Goal: Task Accomplishment & Management: Manage account settings

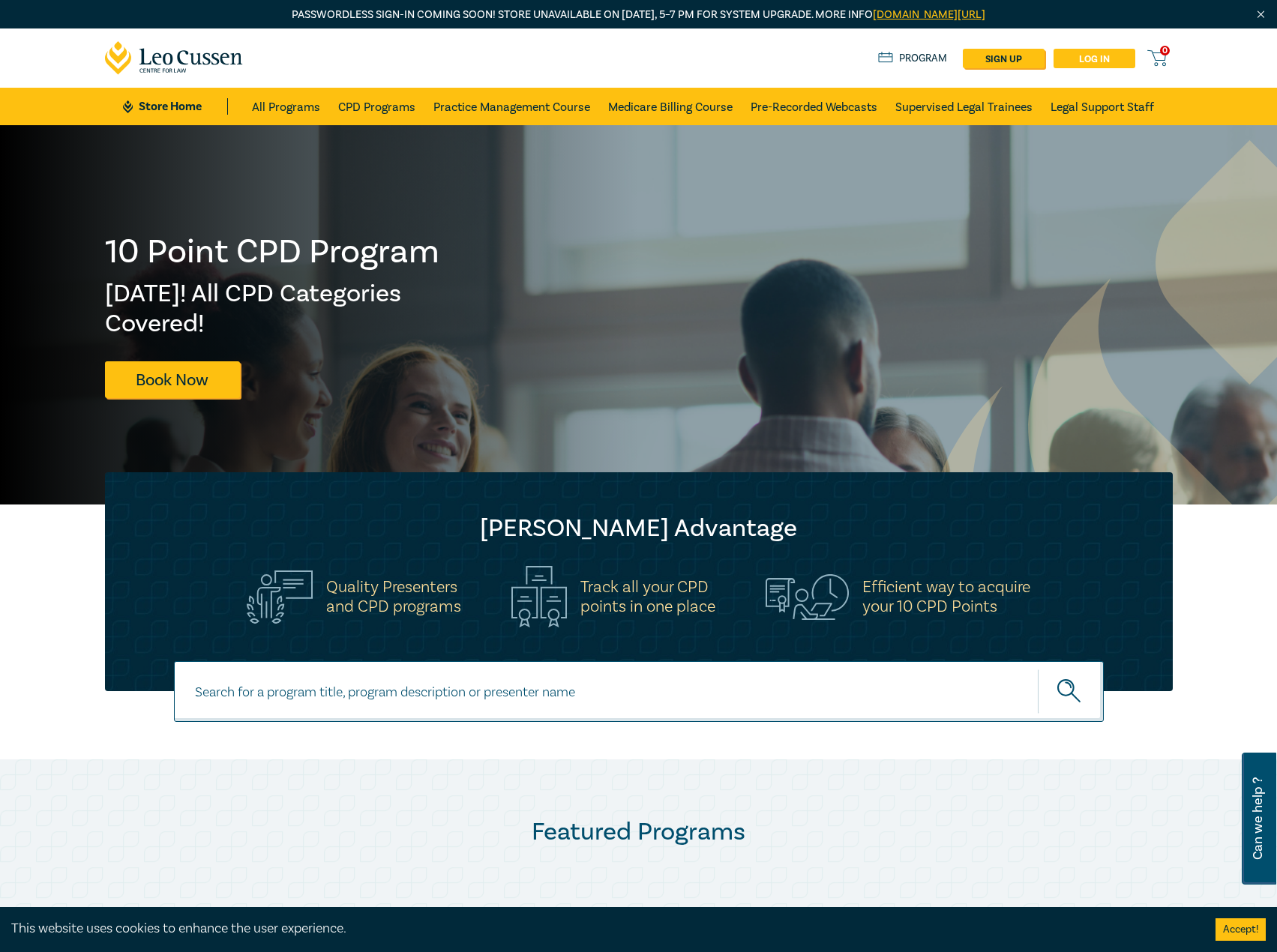
click at [1074, 55] on link "Log in" at bounding box center [1095, 58] width 81 height 19
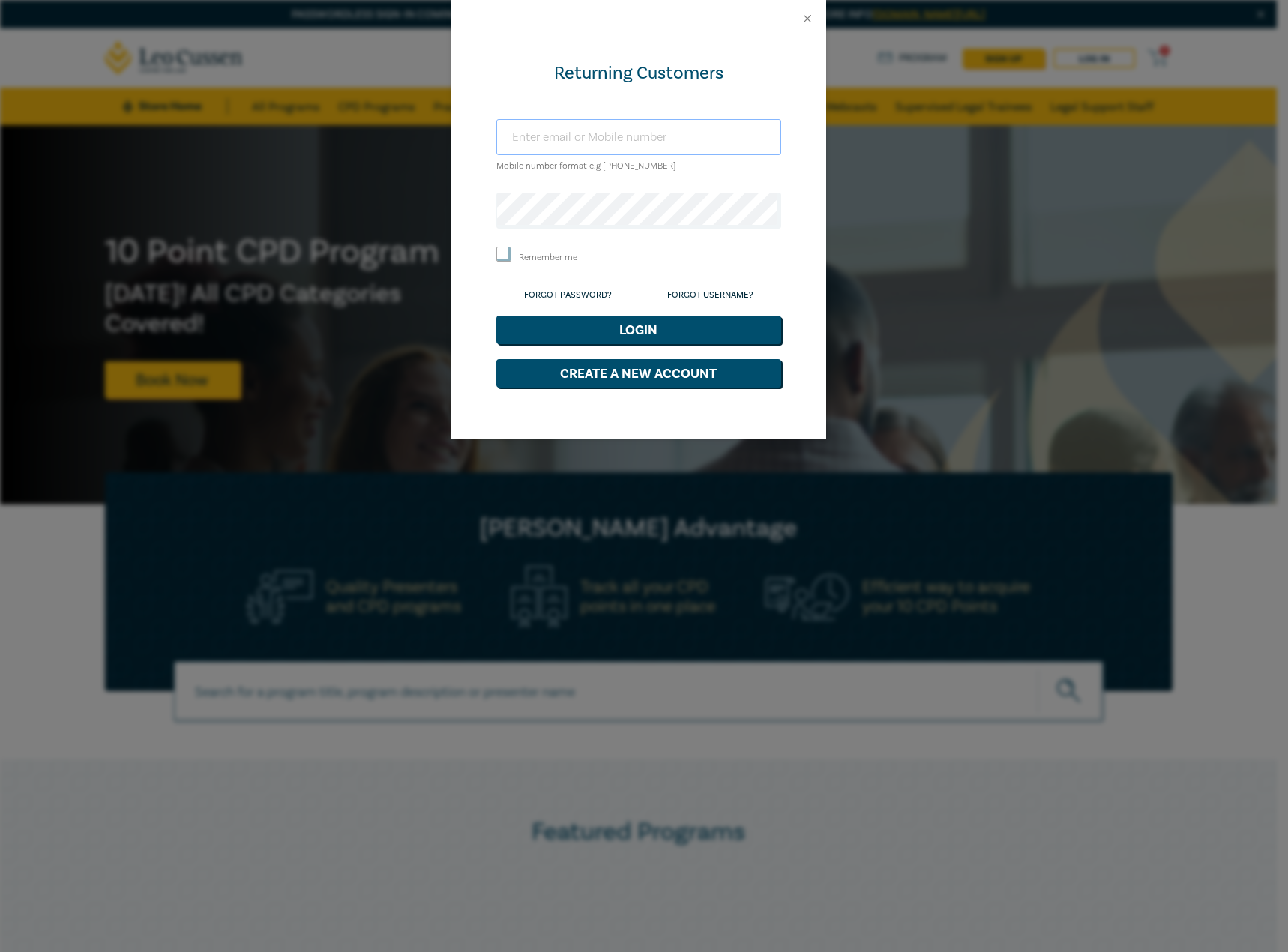
type input "[EMAIL_ADDRESS][DOMAIN_NAME]"
click at [668, 336] on button "Login" at bounding box center [639, 330] width 285 height 28
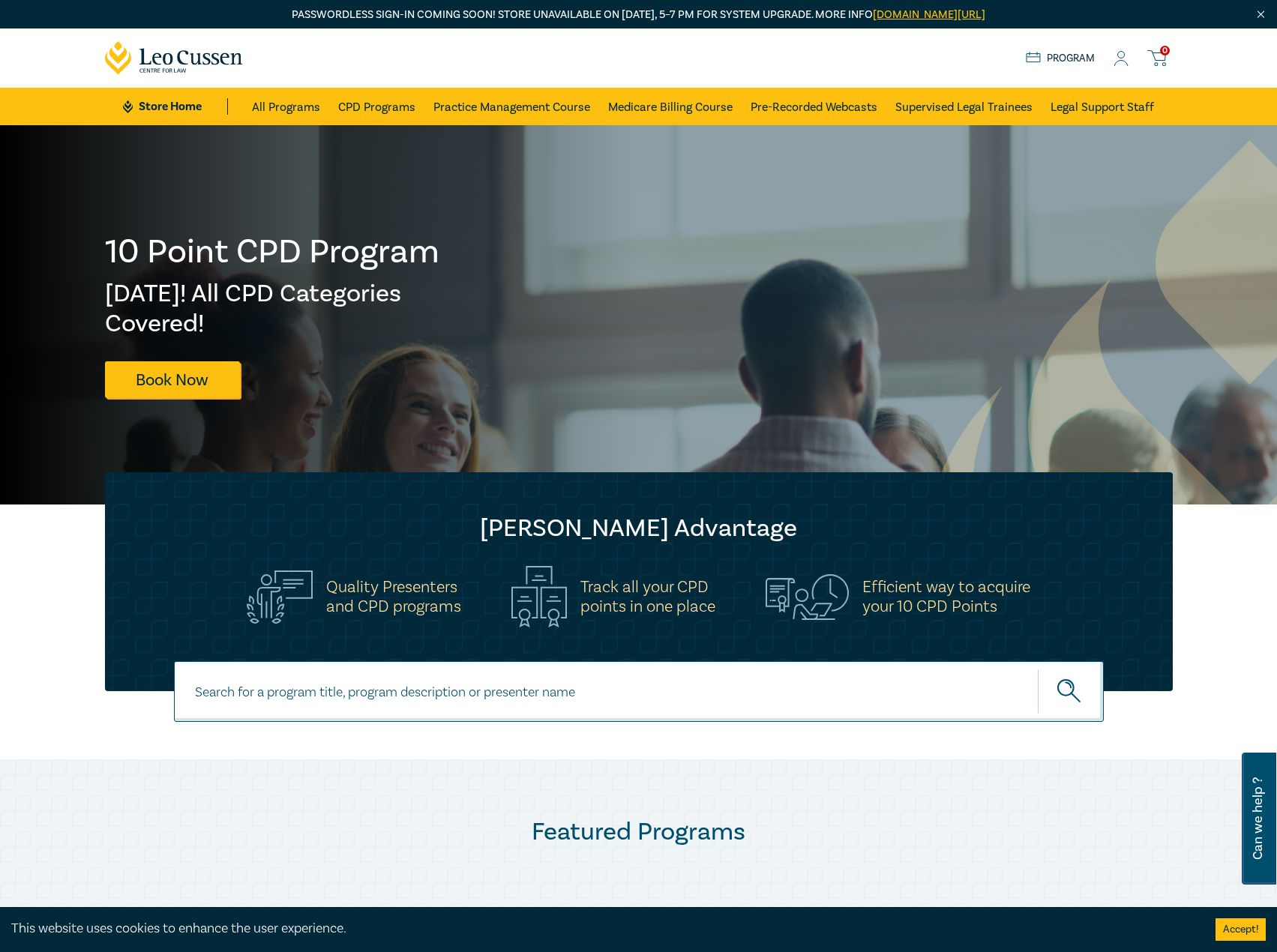
click at [1125, 64] on icon at bounding box center [1121, 59] width 15 height 16
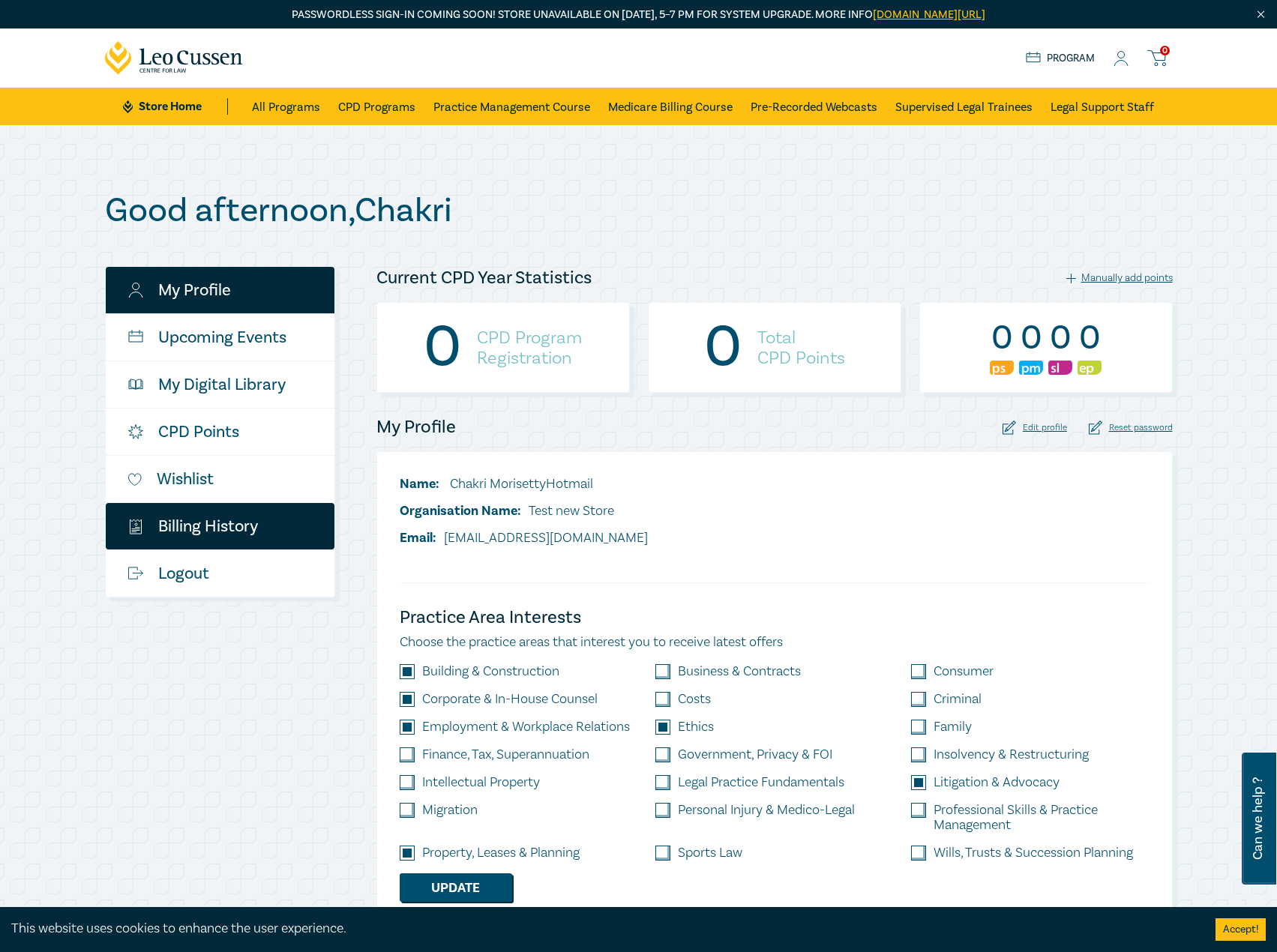
click at [194, 530] on link "$ Billing History" at bounding box center [220, 526] width 229 height 47
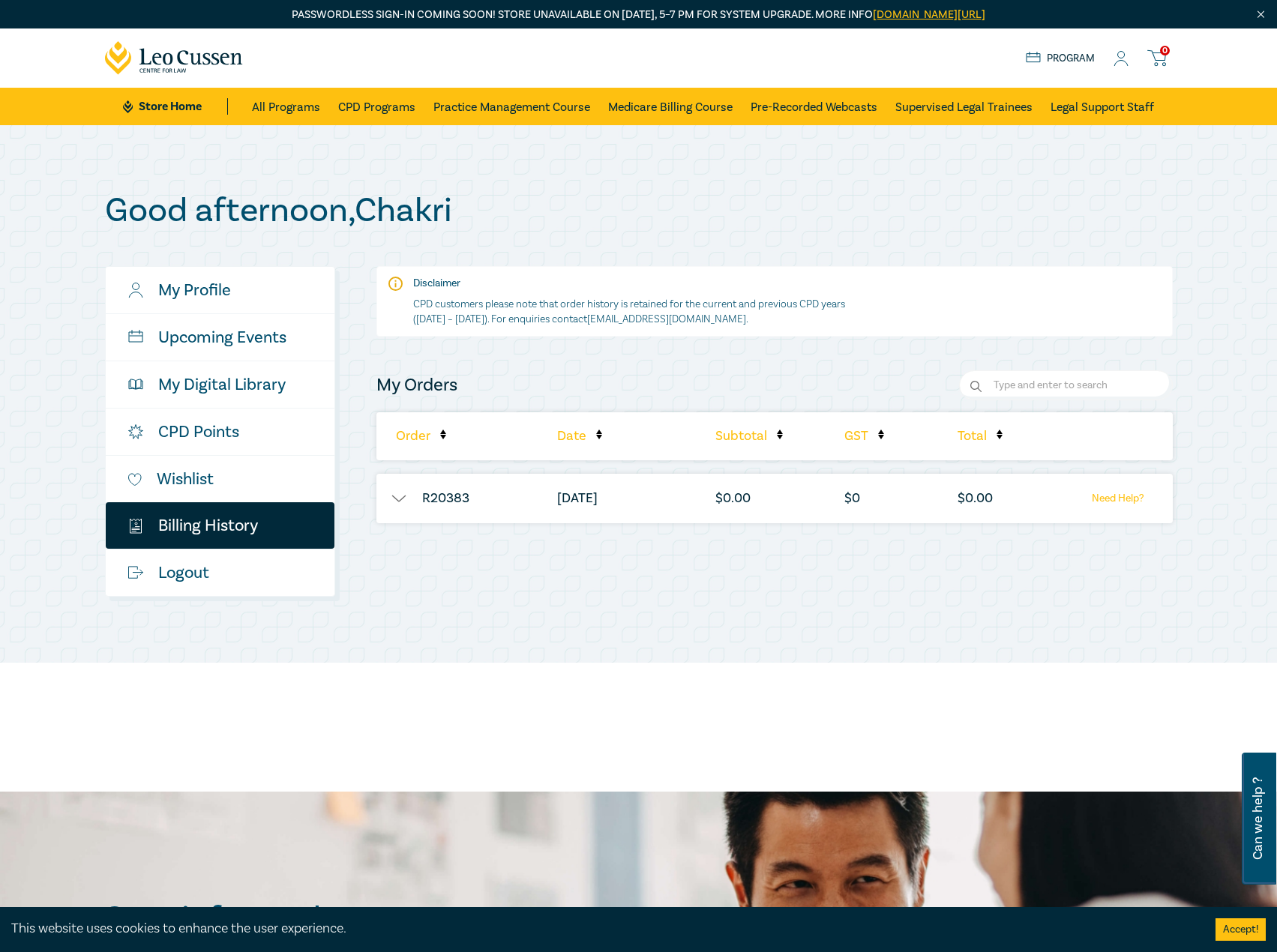
click at [396, 495] on button "button" at bounding box center [399, 498] width 45 height 15
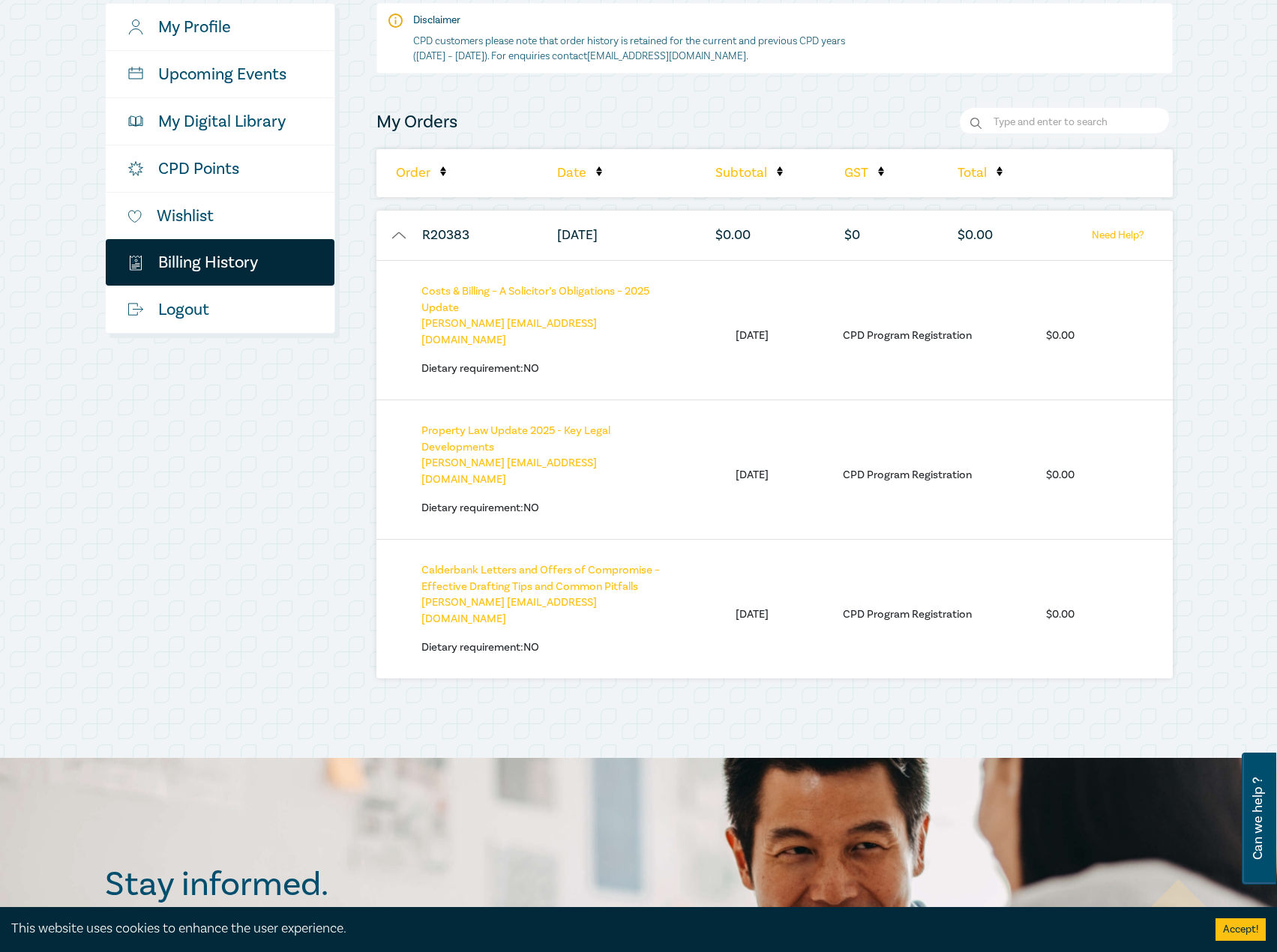
scroll to position [225, 0]
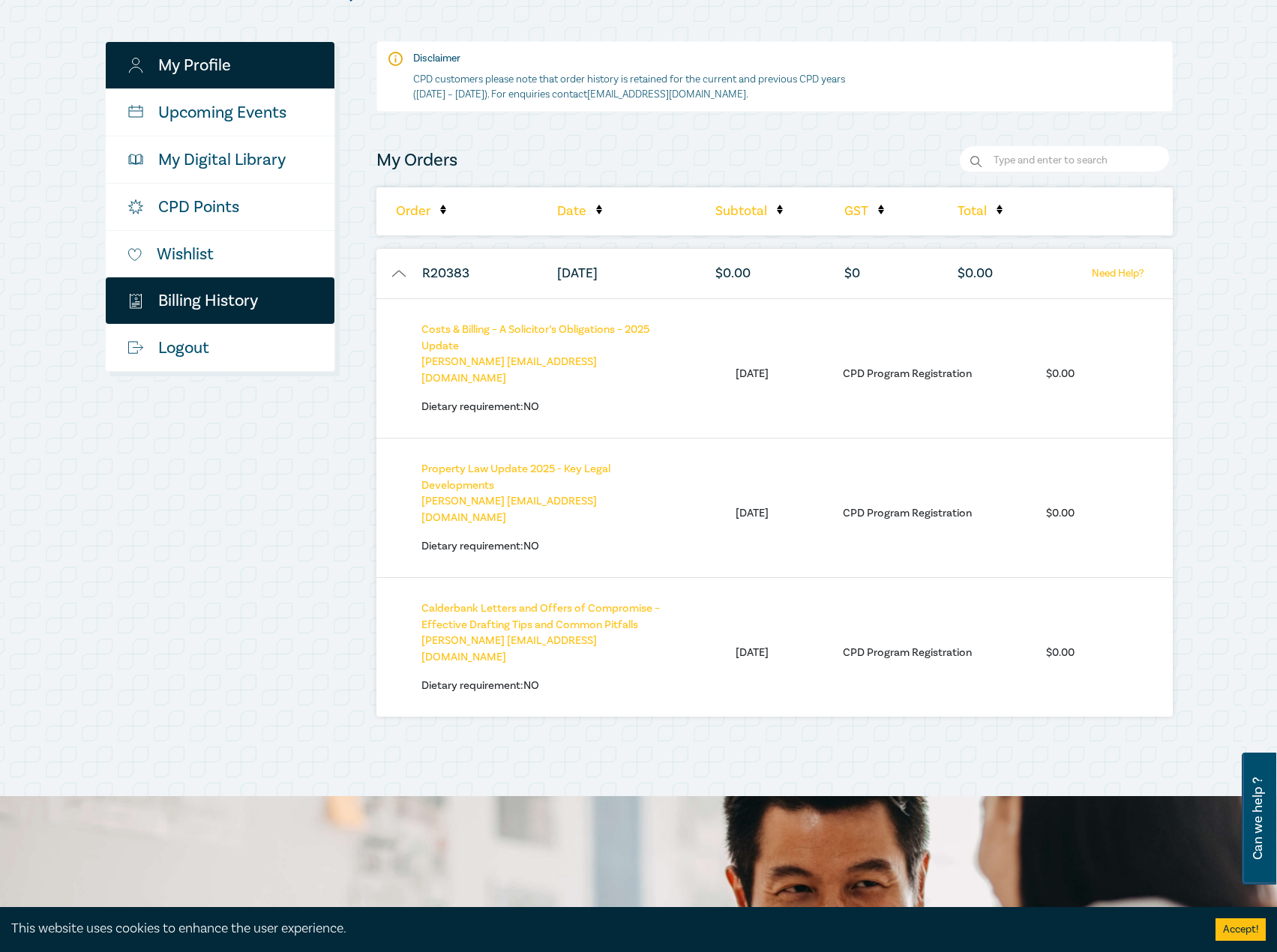
click at [184, 63] on link "My Profile" at bounding box center [220, 65] width 229 height 47
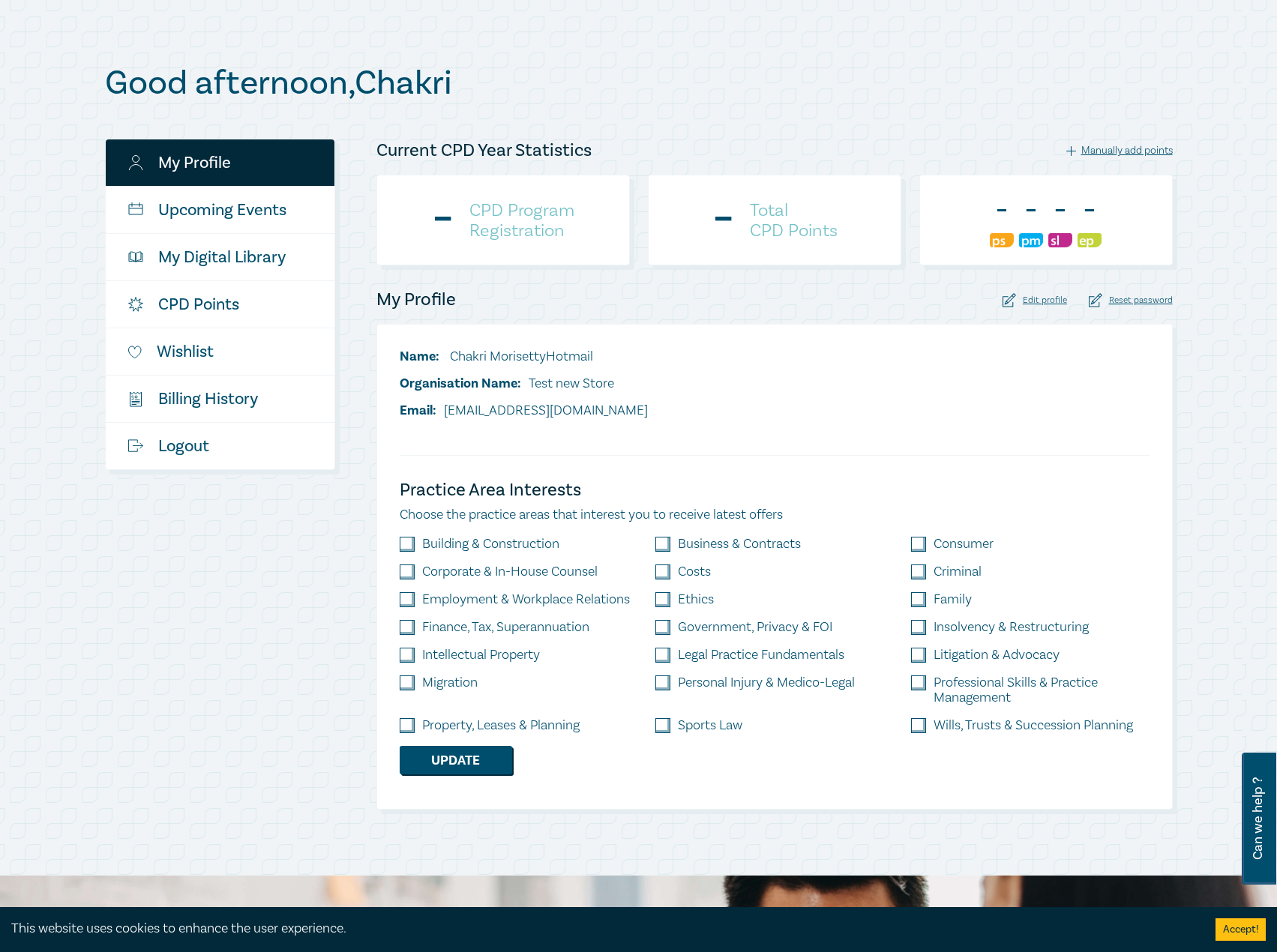
scroll to position [9, 0]
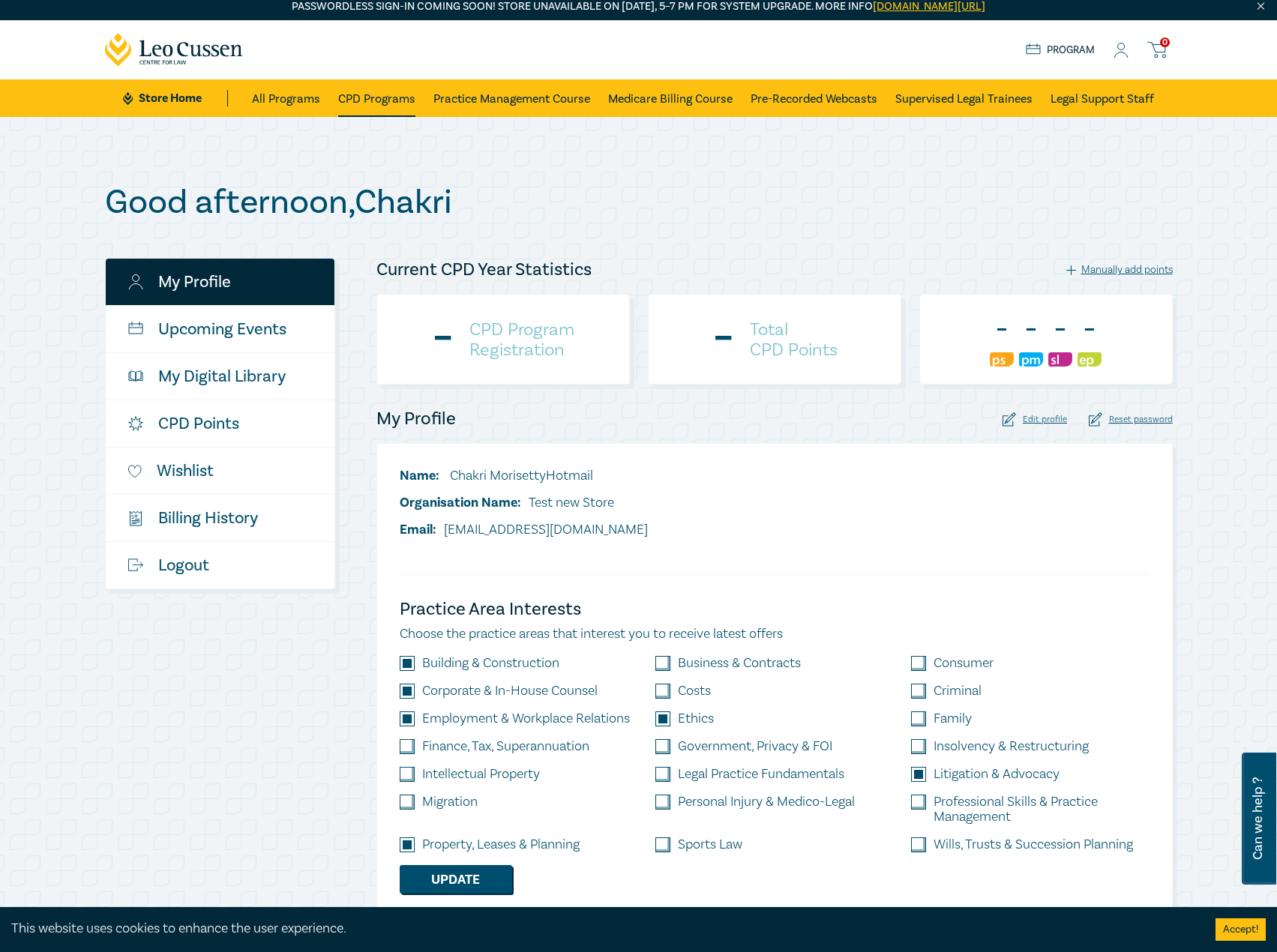
checkbox input "true"
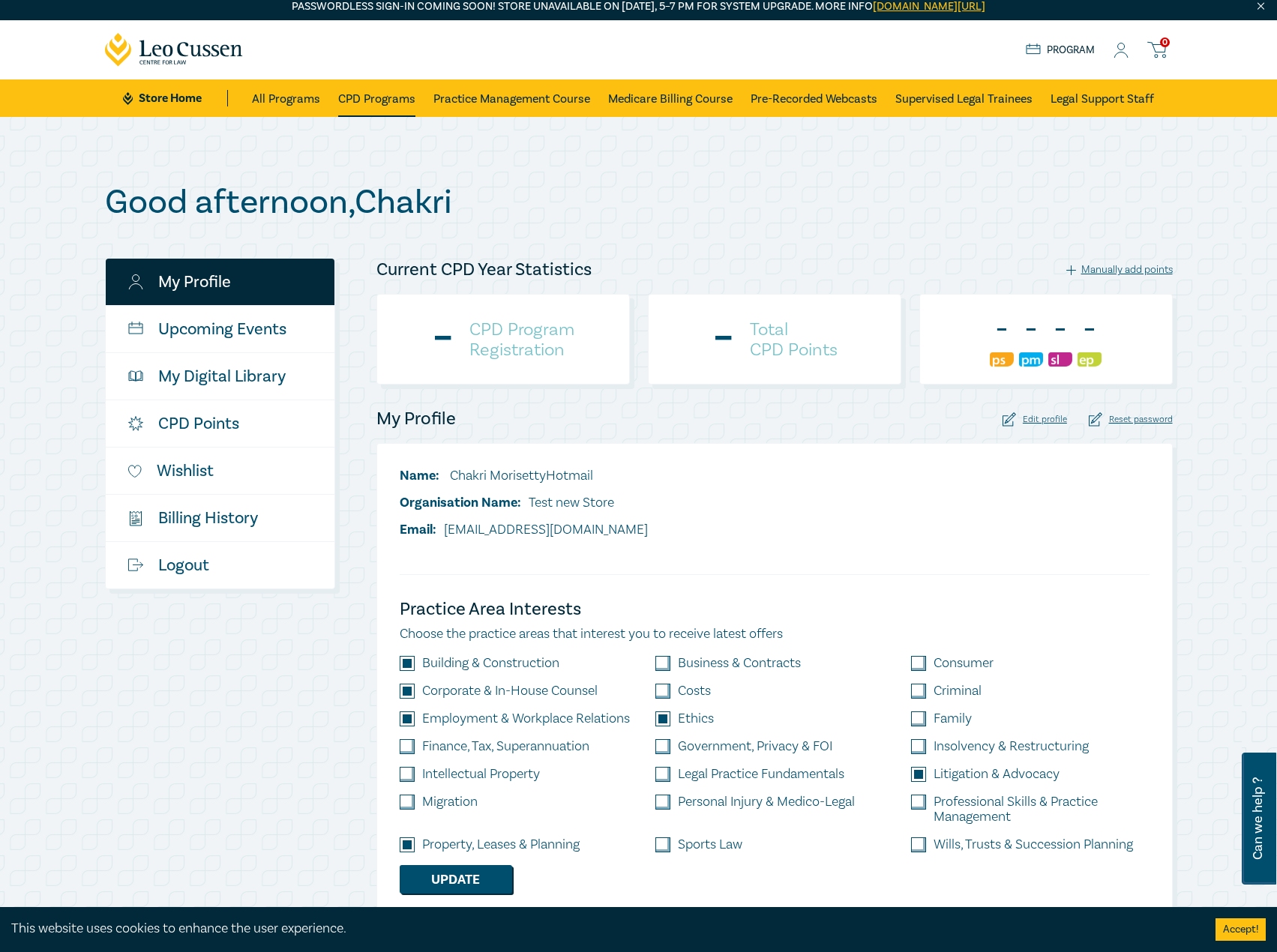
checkbox input "true"
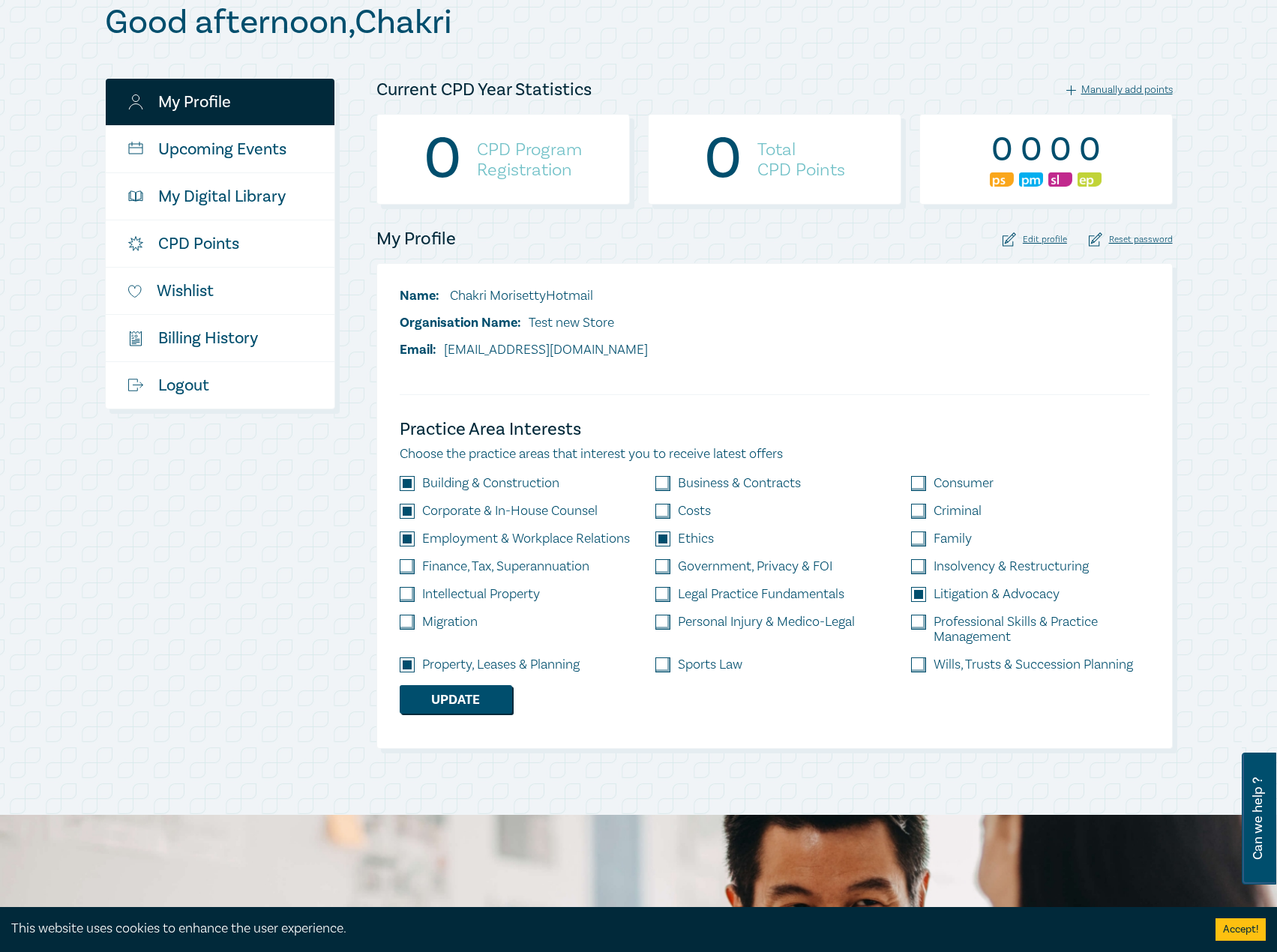
scroll to position [0, 0]
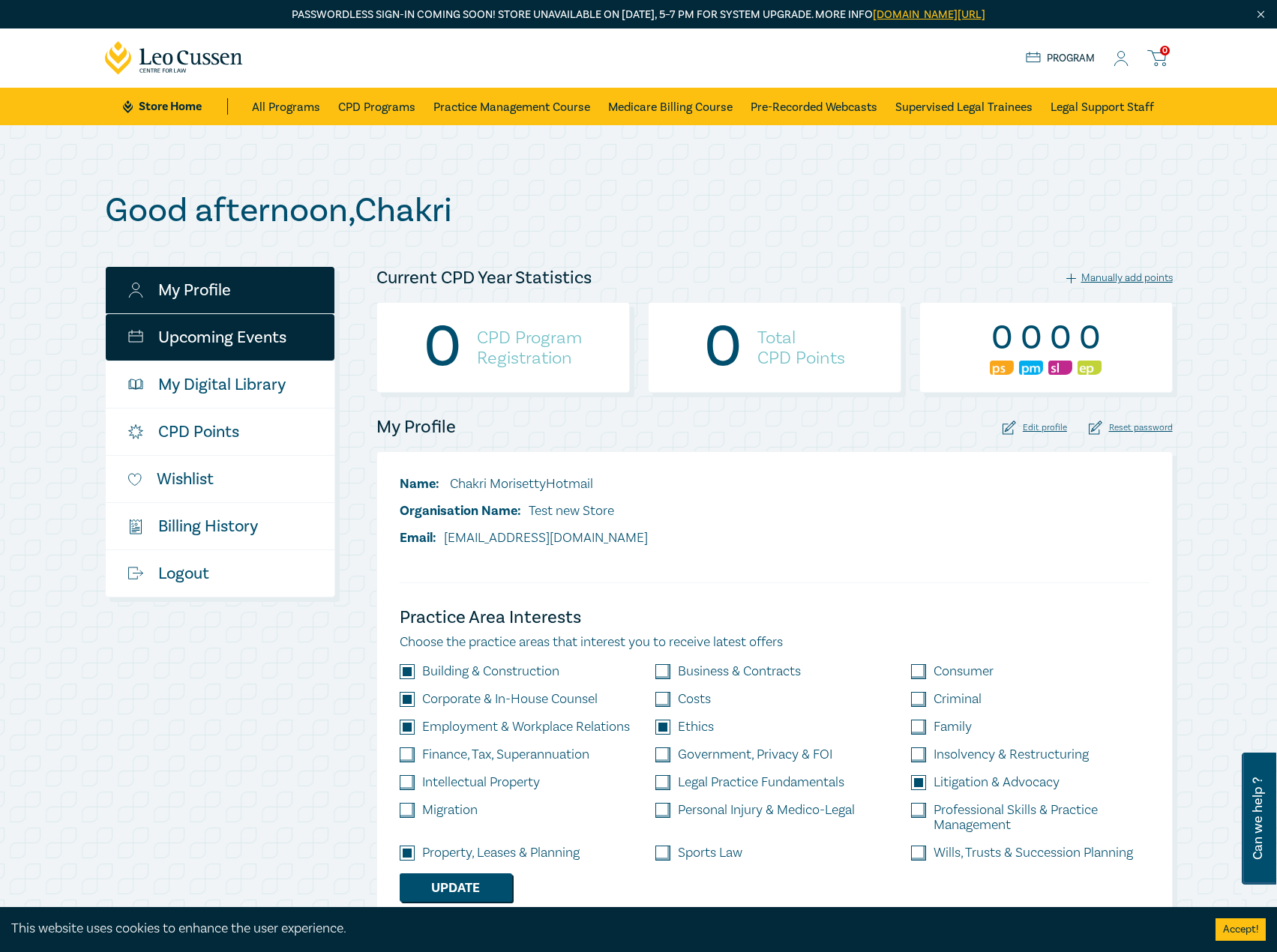
click at [236, 342] on link "Upcoming Events" at bounding box center [220, 337] width 229 height 47
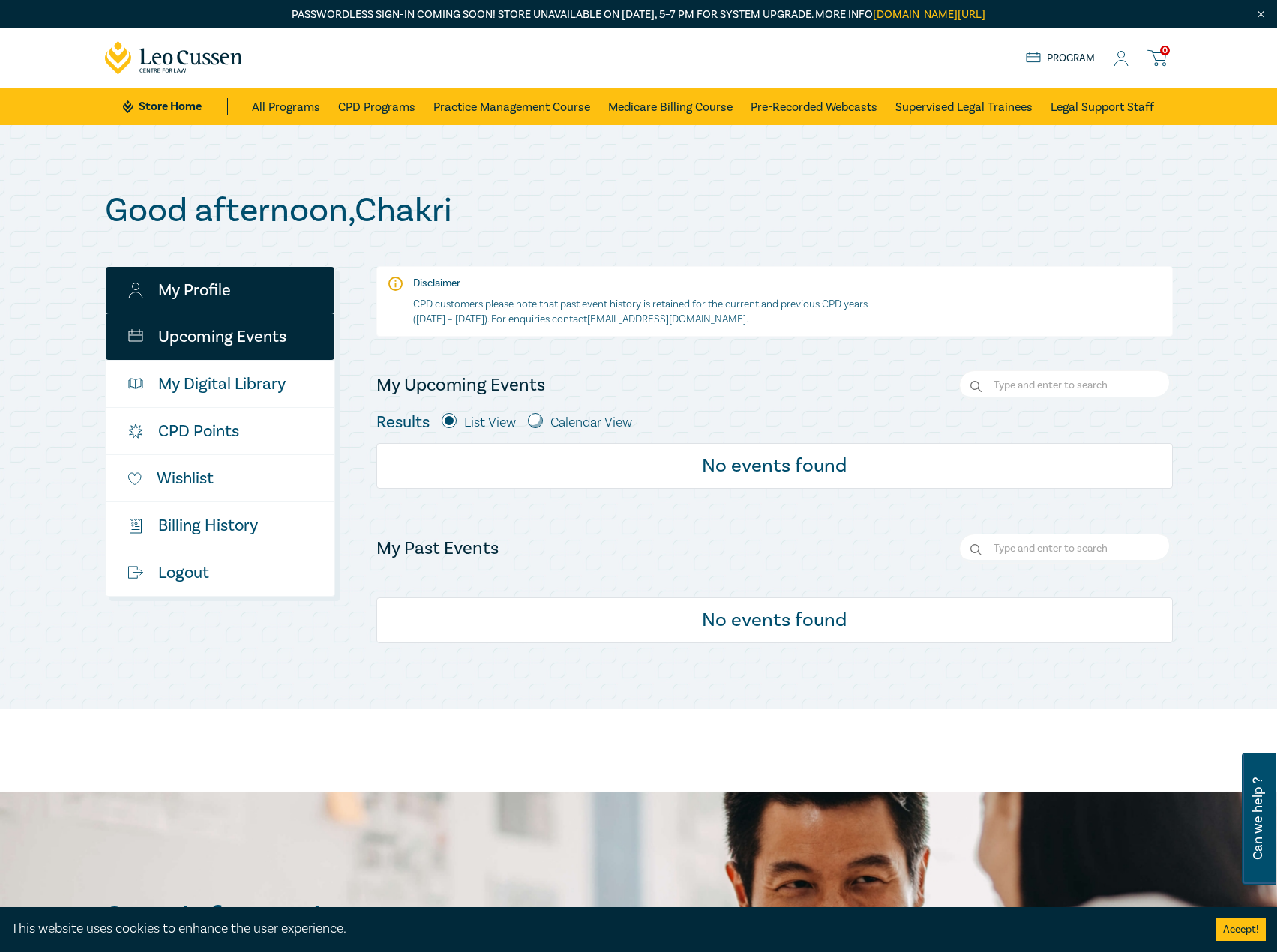
click at [157, 283] on link "My Profile" at bounding box center [220, 290] width 229 height 47
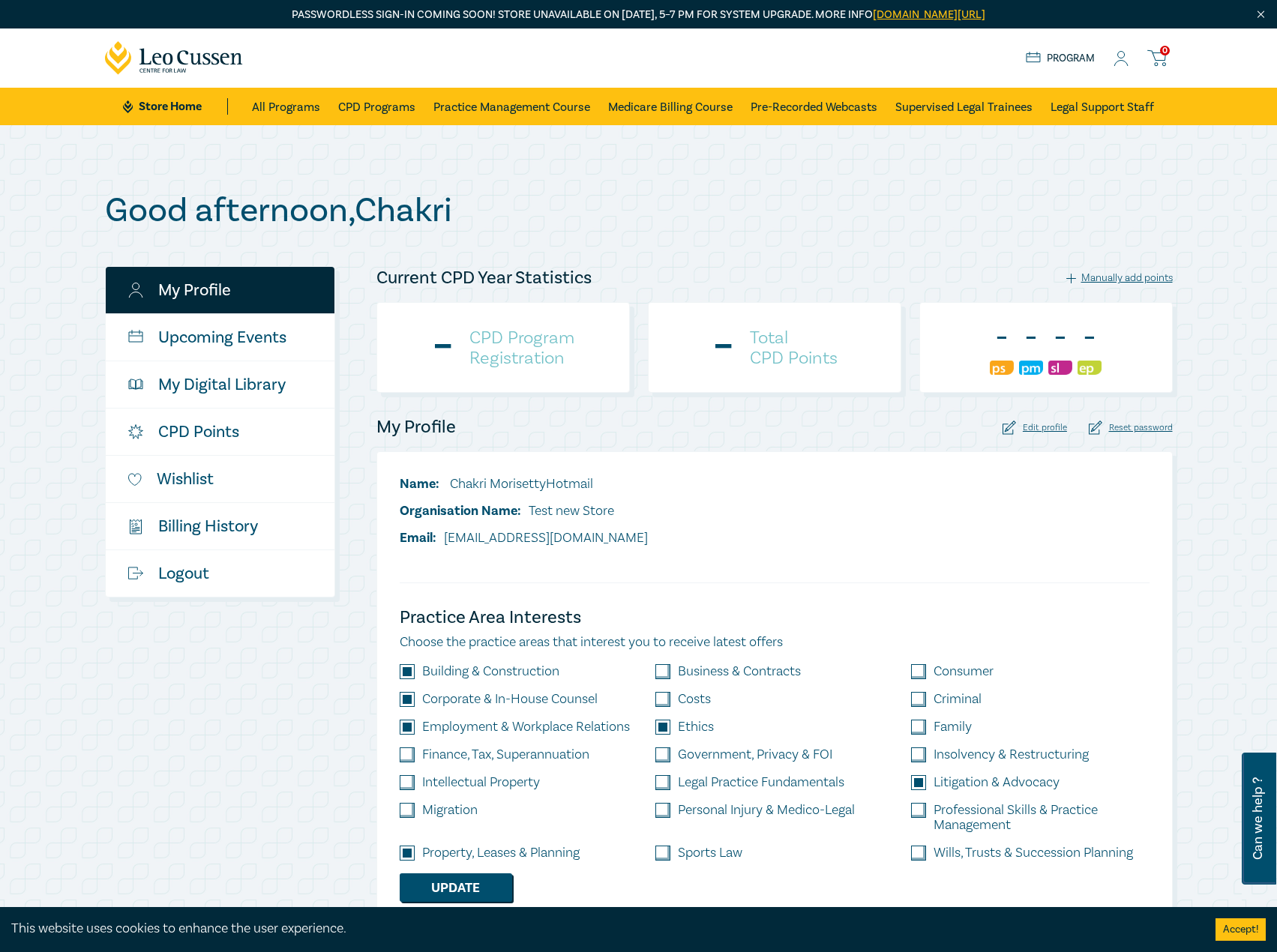
checkbox input "true"
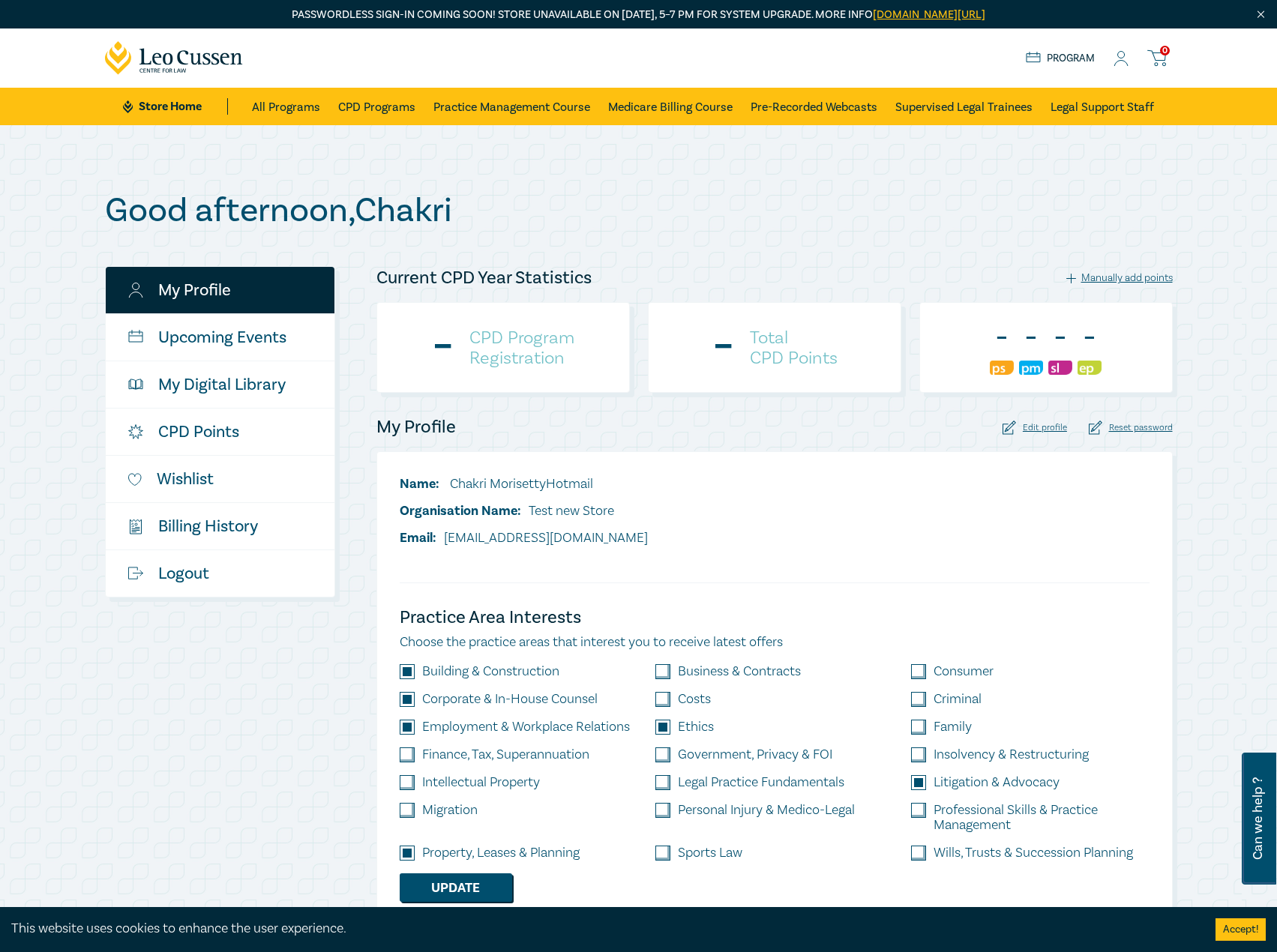
checkbox input "true"
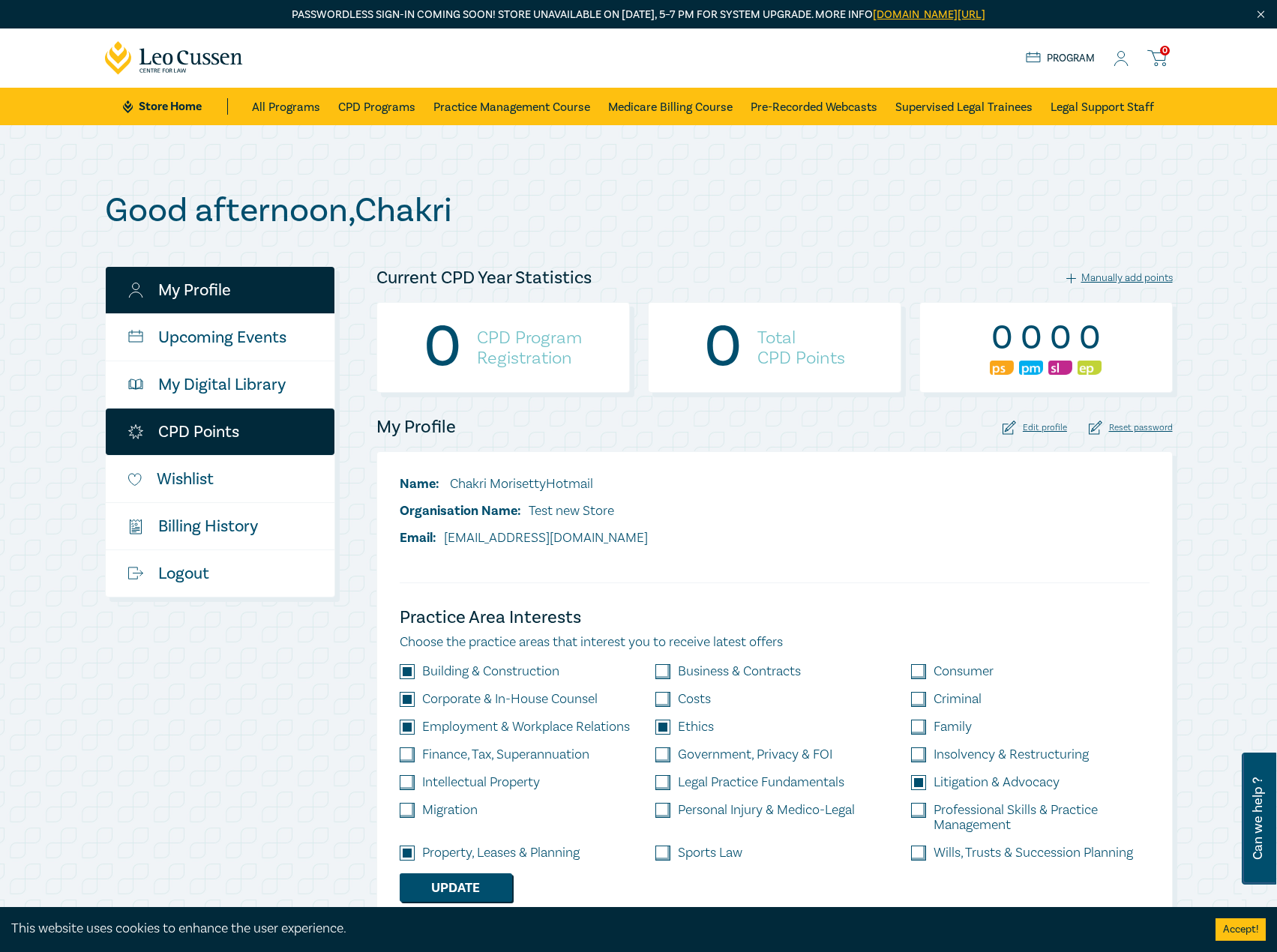
click at [187, 423] on link "CPD Points" at bounding box center [220, 432] width 229 height 47
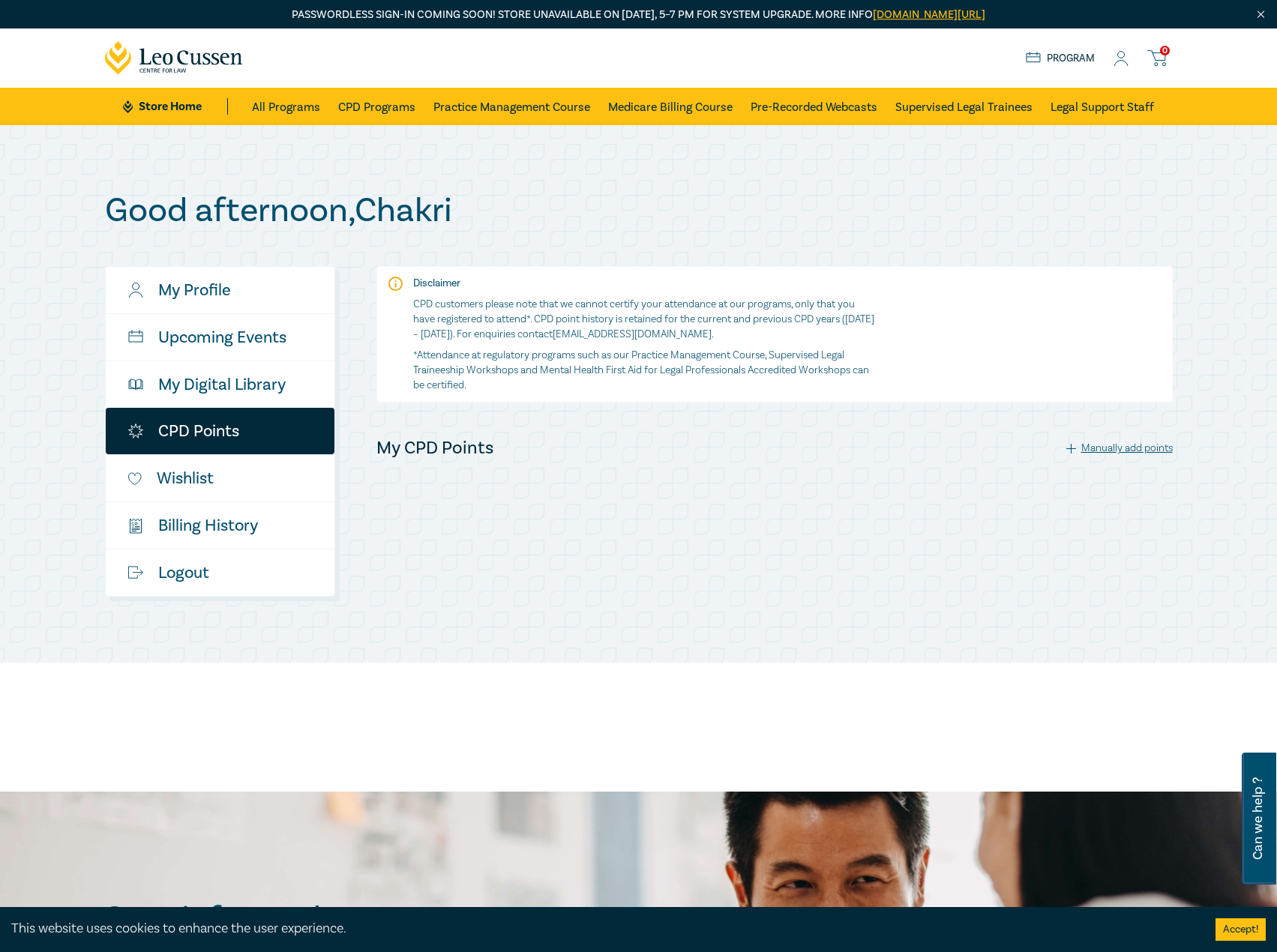
click at [445, 449] on h4 "My CPD Points" at bounding box center [434, 448] width 117 height 24
click at [215, 475] on link "Wishlist" at bounding box center [220, 479] width 229 height 47
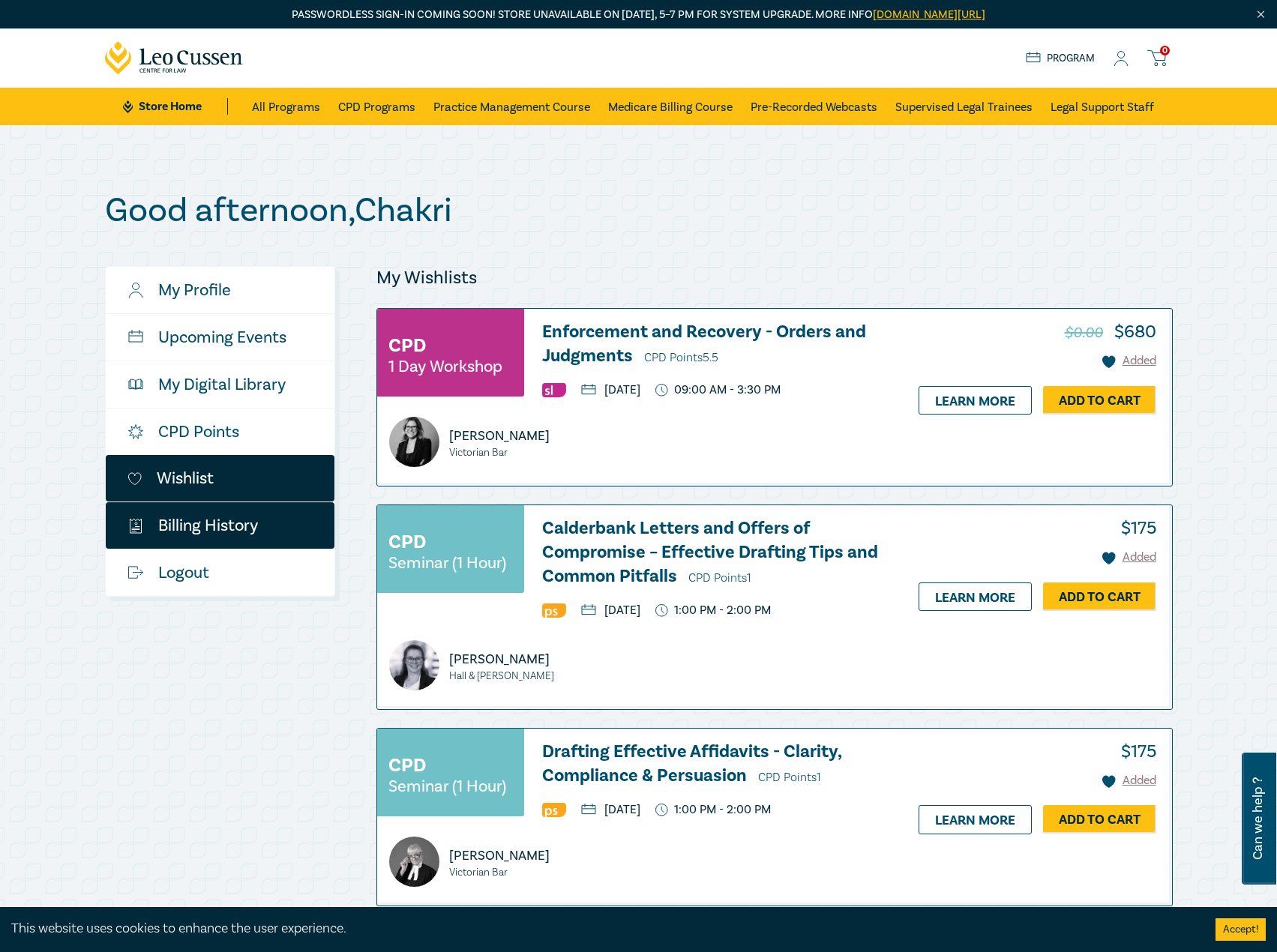
click at [189, 528] on link "$ Billing History" at bounding box center [220, 525] width 229 height 47
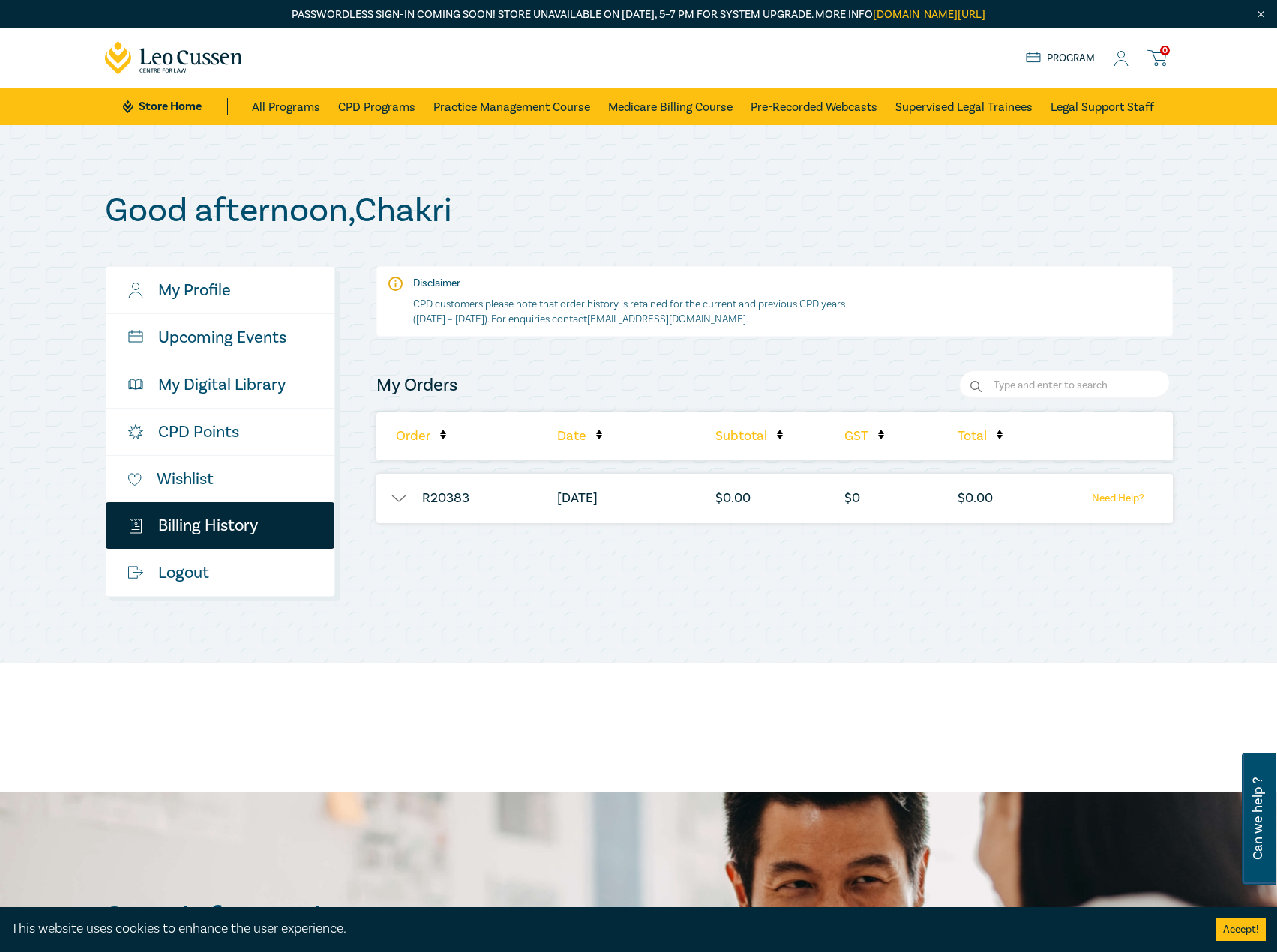
click at [396, 498] on button "button" at bounding box center [399, 498] width 45 height 15
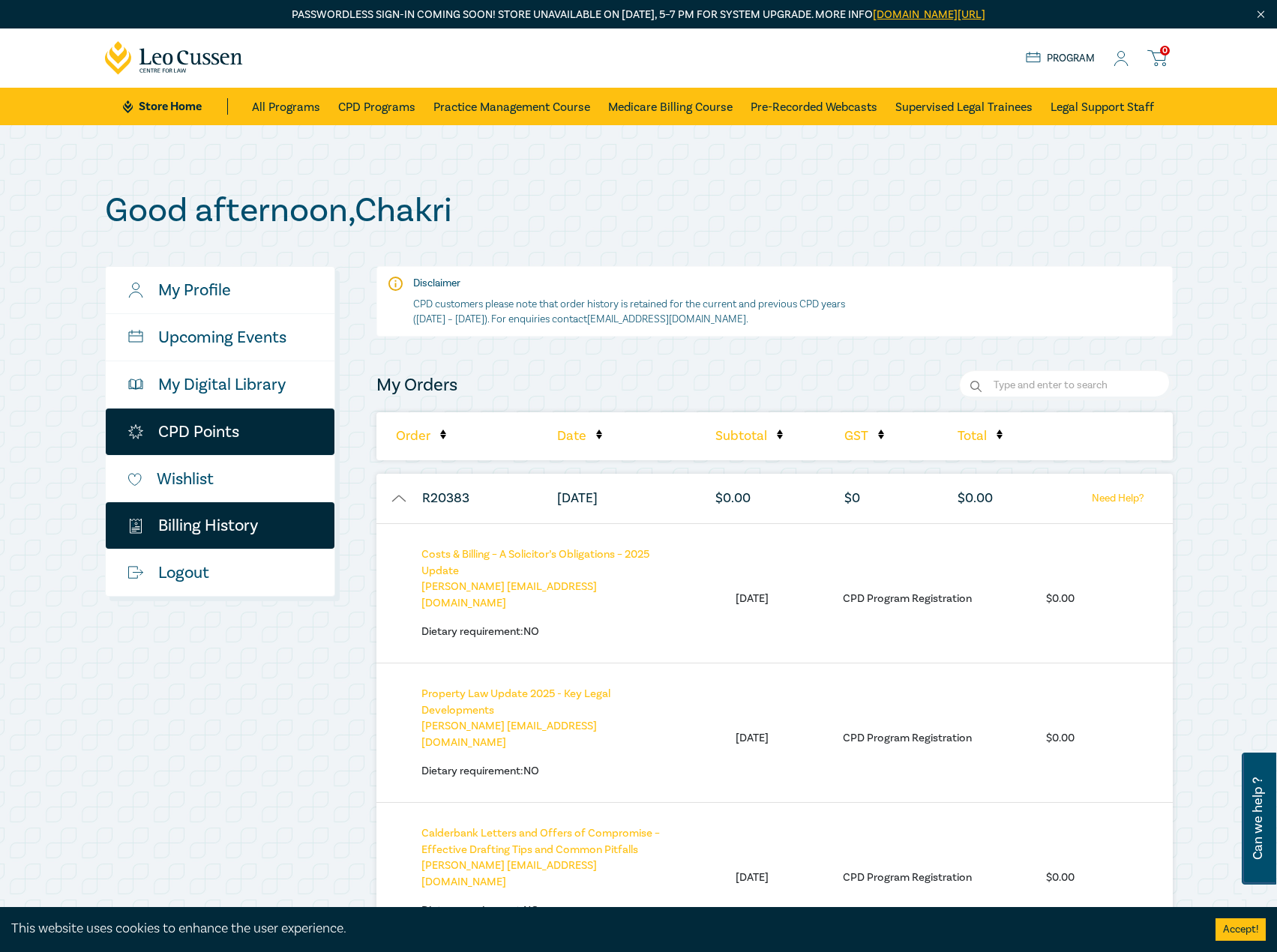
click at [178, 426] on link "CPD Points" at bounding box center [220, 432] width 229 height 47
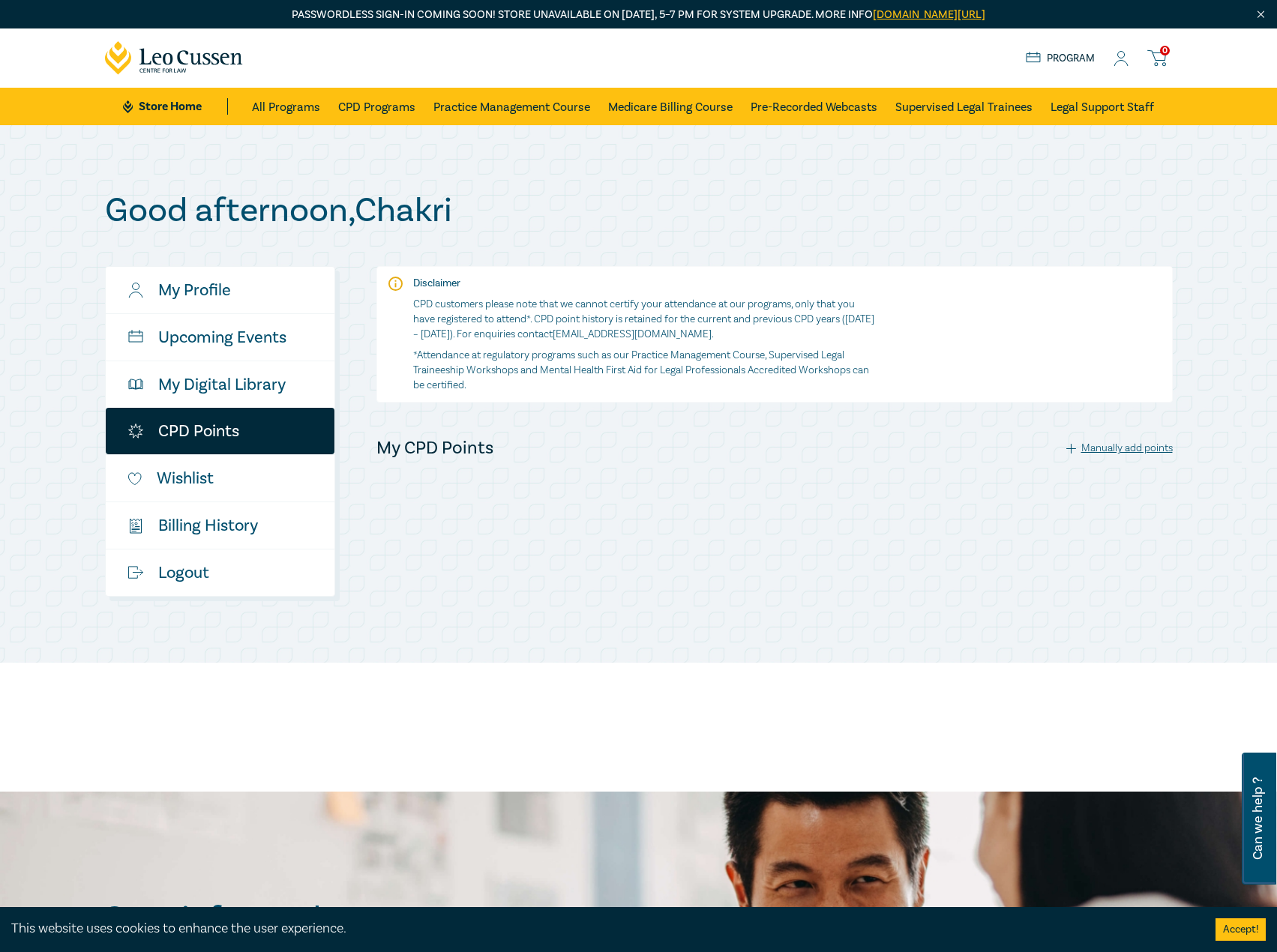
click at [478, 450] on h4 "My CPD Points" at bounding box center [434, 448] width 117 height 24
